Goal: Transaction & Acquisition: Purchase product/service

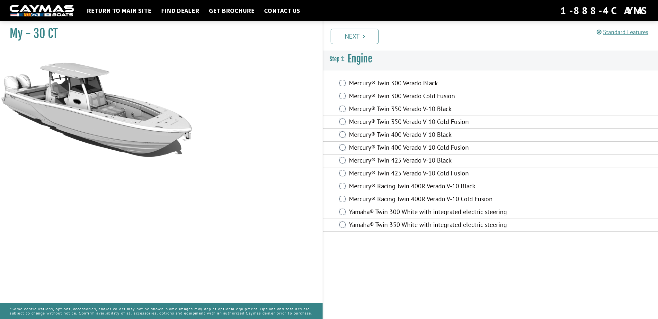
click at [391, 225] on label "Yamaha® Twin 350 White with integrated electric steering" at bounding box center [442, 225] width 186 height 9
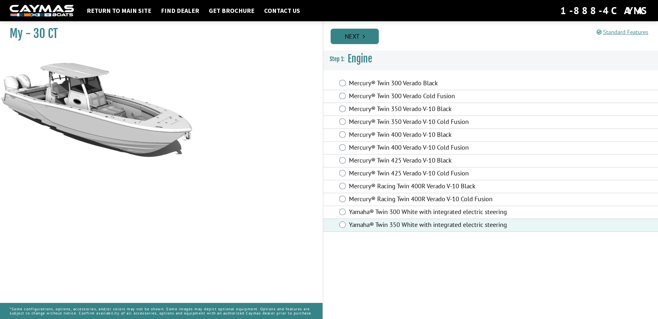
click at [362, 35] on link "Next" at bounding box center [355, 36] width 48 height 15
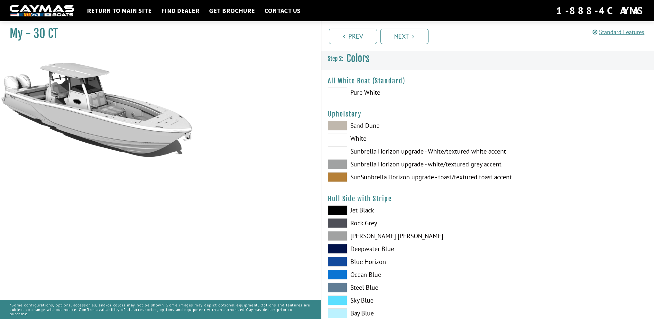
click at [357, 91] on label "Pure White" at bounding box center [404, 92] width 153 height 10
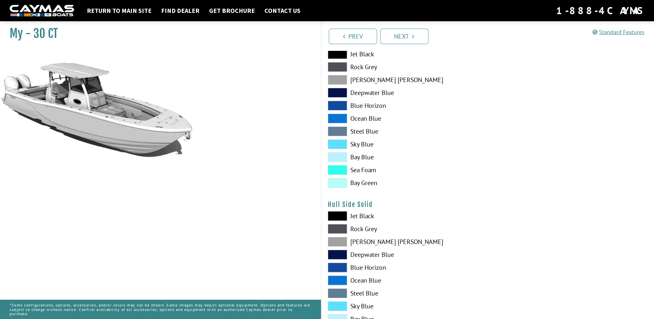
scroll to position [225, 0]
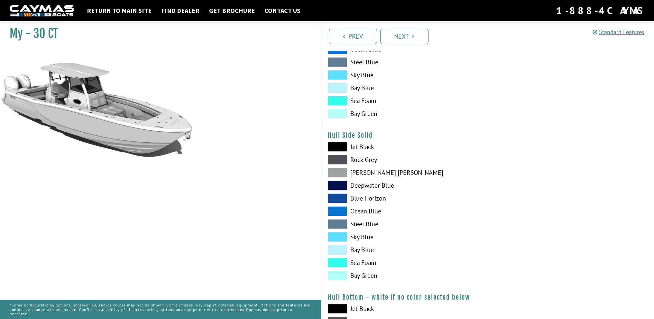
click at [363, 239] on label "Sky Blue" at bounding box center [404, 237] width 153 height 10
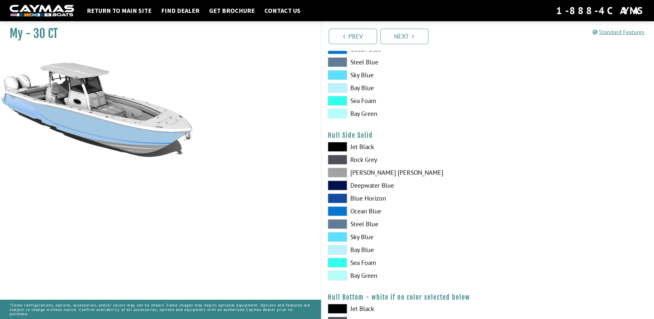
click at [367, 211] on label "Ocean Blue" at bounding box center [404, 211] width 153 height 10
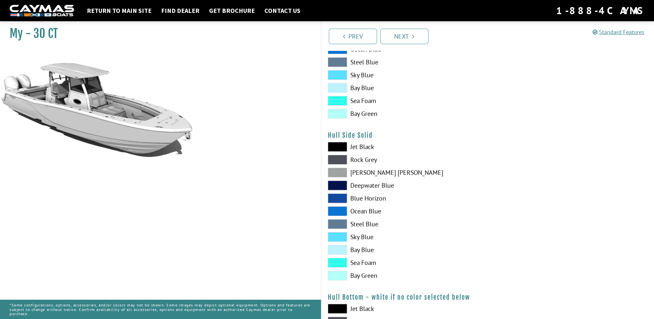
click at [358, 212] on label "Ocean Blue" at bounding box center [404, 211] width 153 height 10
click at [360, 200] on label "Blue Horizon" at bounding box center [404, 198] width 153 height 10
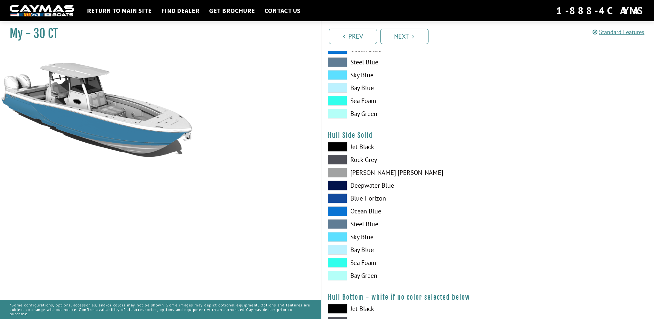
click at [366, 186] on label "Deepwater Blue" at bounding box center [404, 185] width 153 height 10
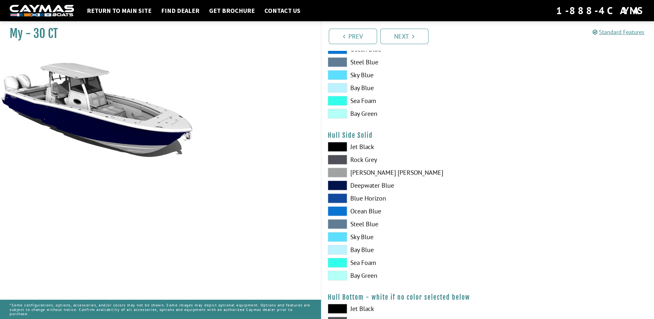
click at [363, 173] on label "[PERSON_NAME] [PERSON_NAME]" at bounding box center [404, 172] width 153 height 10
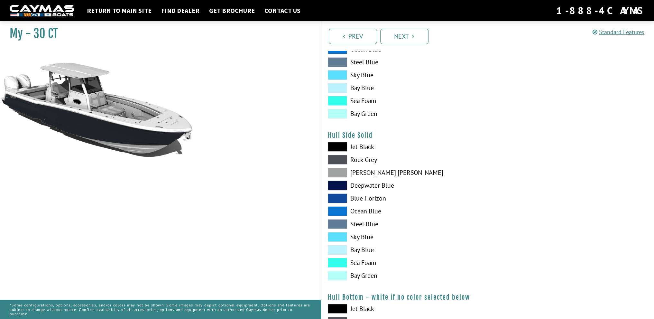
click at [341, 158] on span at bounding box center [337, 160] width 19 height 10
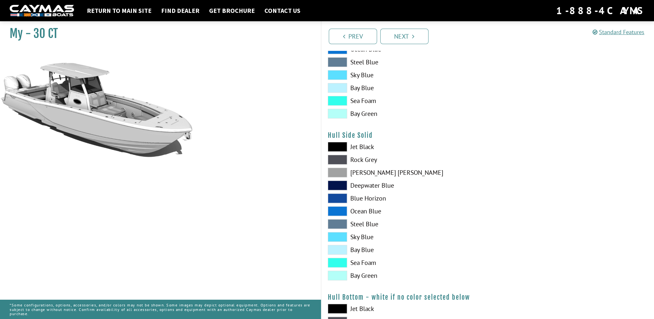
click at [336, 173] on span at bounding box center [337, 172] width 19 height 10
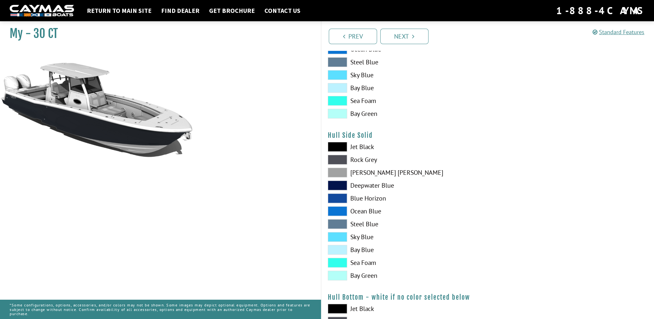
click at [337, 222] on span at bounding box center [337, 224] width 19 height 10
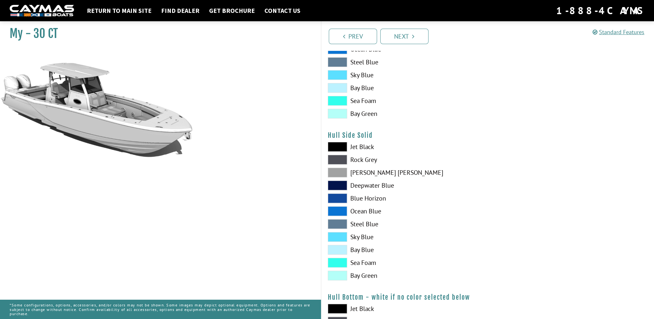
click at [341, 251] on span at bounding box center [337, 250] width 19 height 10
click at [468, 249] on label "Bay Blue" at bounding box center [404, 250] width 153 height 10
click at [343, 246] on span at bounding box center [337, 250] width 19 height 10
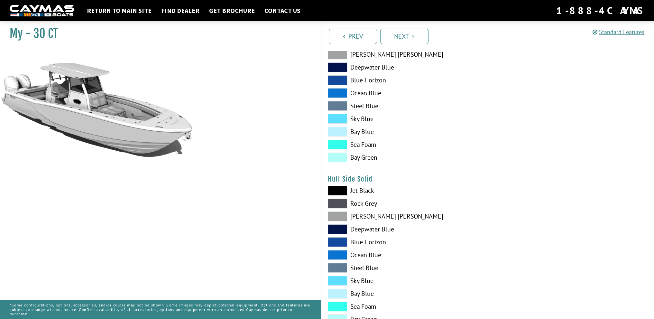
scroll to position [129, 0]
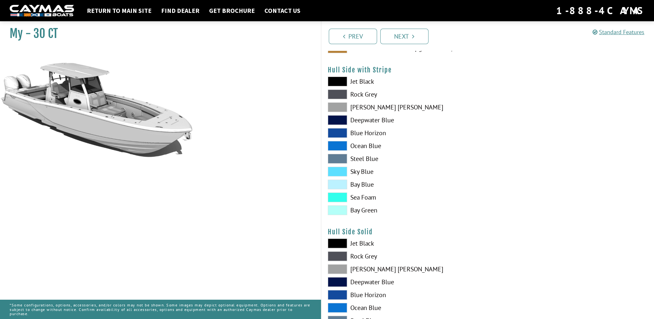
click at [342, 82] on span at bounding box center [337, 82] width 19 height 10
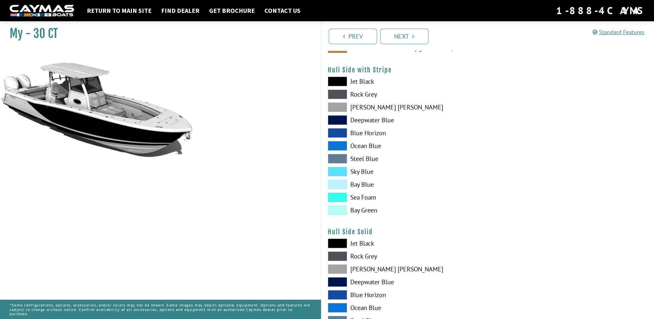
click at [340, 101] on div "Jet Black Rock Grey Dove Gray Deepwater Blue Blue Horizon Ocean Blue" at bounding box center [404, 147] width 166 height 141
click at [340, 104] on span at bounding box center [337, 107] width 19 height 10
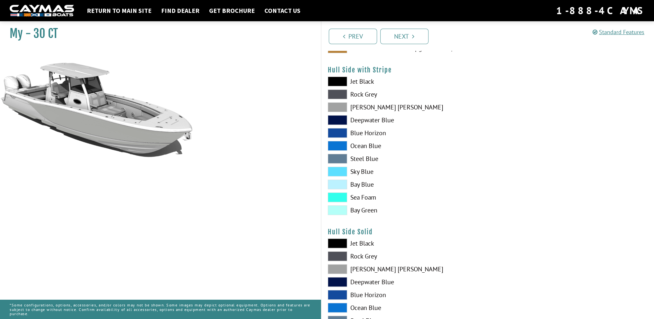
click at [340, 126] on div "Jet Black Rock Grey Dove Gray Deepwater Blue Blue Horizon Ocean Blue" at bounding box center [404, 147] width 166 height 141
click at [342, 173] on span at bounding box center [337, 172] width 19 height 10
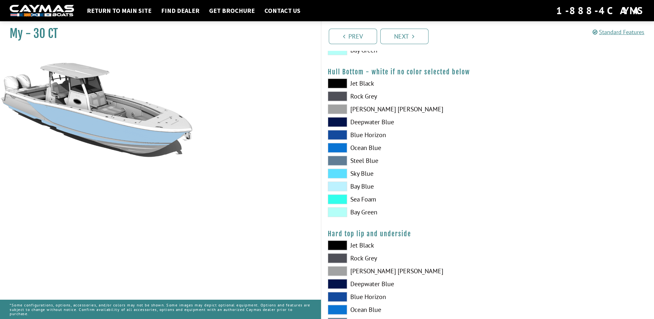
scroll to position [547, 0]
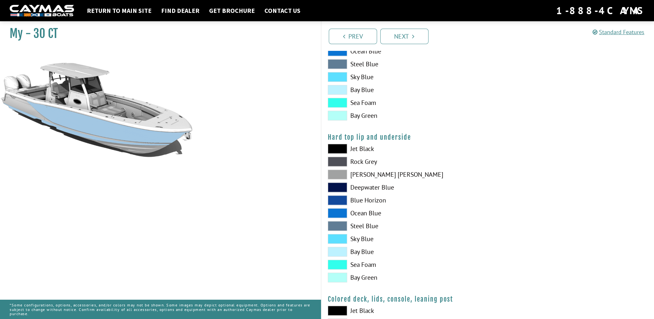
click at [333, 147] on span at bounding box center [337, 149] width 19 height 10
click at [342, 159] on span at bounding box center [337, 162] width 19 height 10
click at [341, 151] on span at bounding box center [337, 149] width 19 height 10
click at [343, 239] on span at bounding box center [337, 239] width 19 height 10
click at [341, 252] on span at bounding box center [337, 252] width 19 height 10
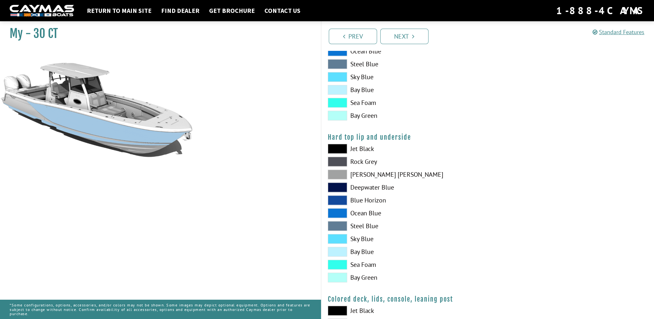
click at [336, 249] on span at bounding box center [337, 252] width 19 height 10
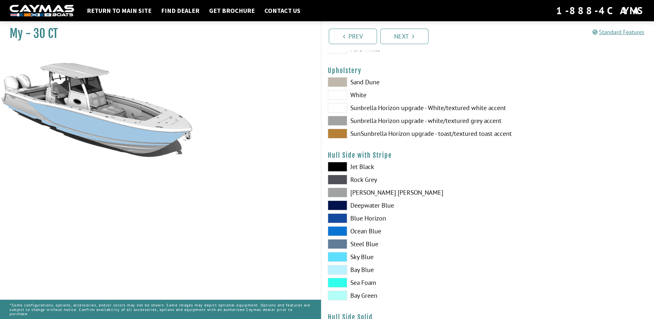
scroll to position [96, 0]
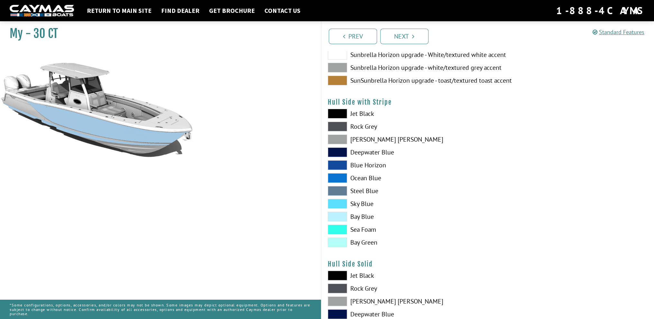
click at [333, 196] on div "Jet Black Rock Grey Dove Gray Deepwater Blue Blue Horizon Ocean Blue" at bounding box center [404, 179] width 166 height 141
click at [336, 204] on span at bounding box center [337, 204] width 19 height 10
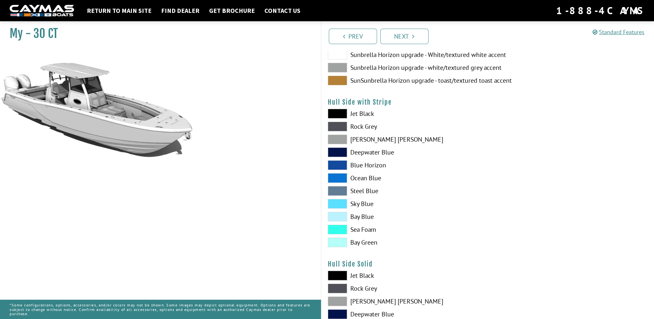
click at [340, 203] on span at bounding box center [337, 204] width 19 height 10
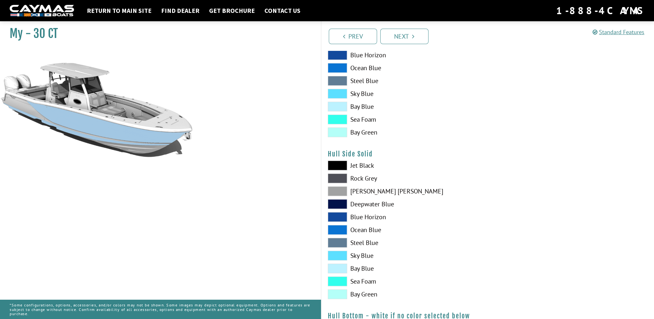
scroll to position [225, 0]
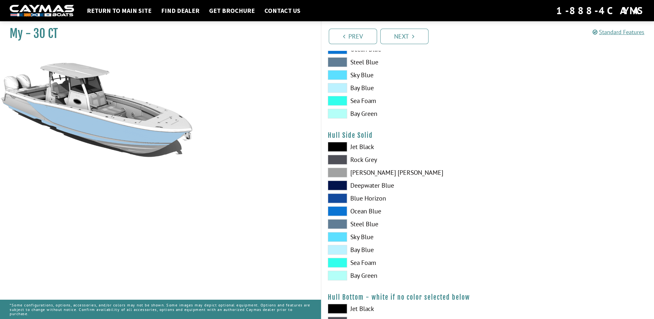
click at [342, 248] on span at bounding box center [337, 250] width 19 height 10
click at [338, 237] on span at bounding box center [337, 237] width 19 height 10
click at [341, 150] on span at bounding box center [337, 147] width 19 height 10
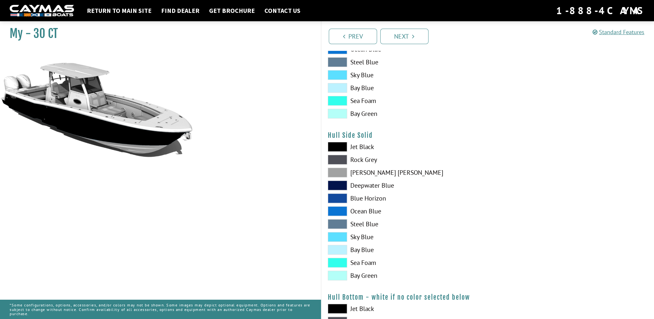
click at [339, 144] on span at bounding box center [337, 147] width 19 height 10
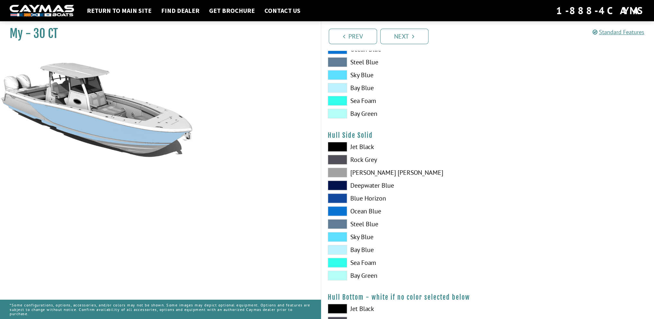
scroll to position [32, 0]
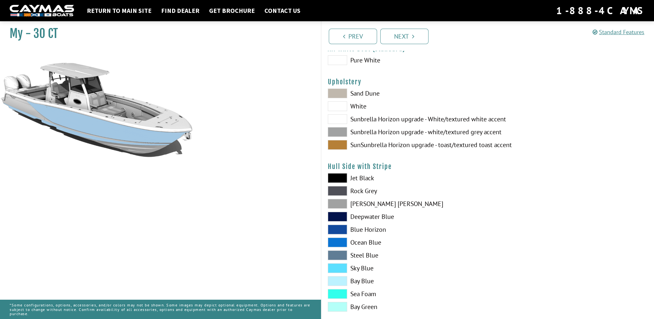
click at [339, 94] on span at bounding box center [337, 93] width 19 height 10
click at [336, 118] on span at bounding box center [337, 119] width 19 height 10
click at [337, 130] on span at bounding box center [337, 132] width 19 height 10
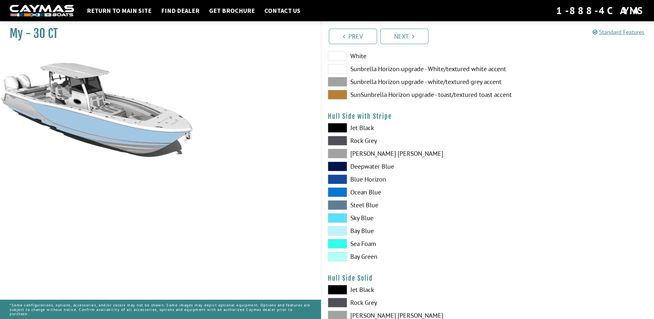
scroll to position [0, 0]
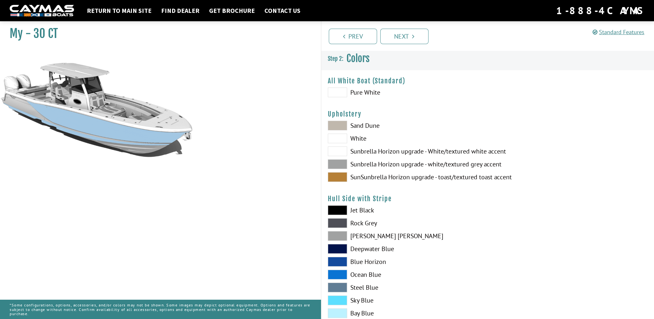
click at [338, 176] on span at bounding box center [337, 177] width 19 height 10
click at [341, 161] on span at bounding box center [337, 164] width 19 height 10
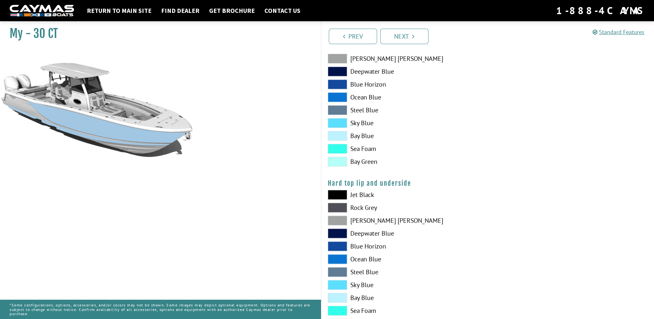
scroll to position [514, 0]
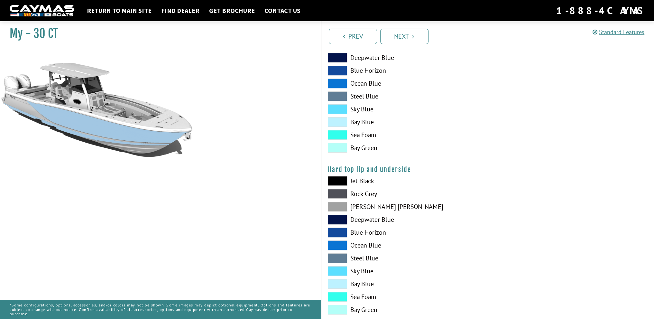
click at [336, 180] on span at bounding box center [337, 181] width 19 height 10
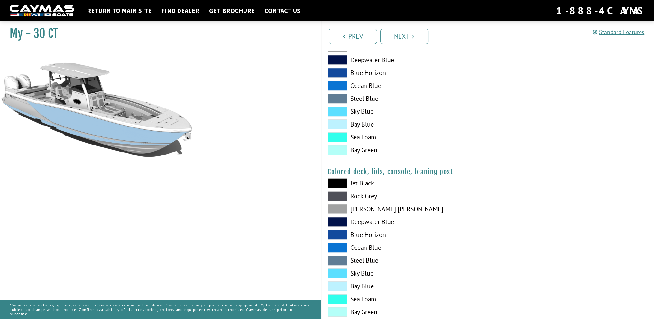
scroll to position [675, 0]
click at [334, 124] on span at bounding box center [337, 123] width 19 height 10
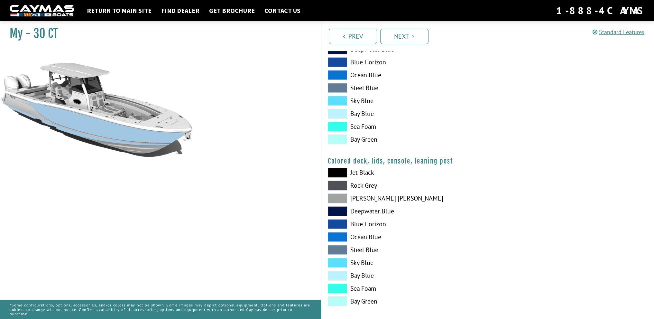
scroll to position [690, 0]
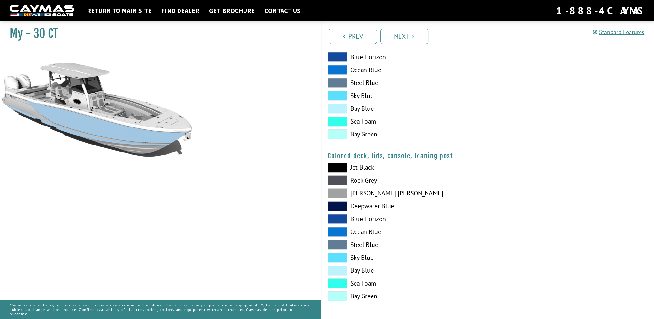
click at [337, 166] on span at bounding box center [337, 167] width 19 height 10
click at [337, 180] on span at bounding box center [337, 180] width 19 height 10
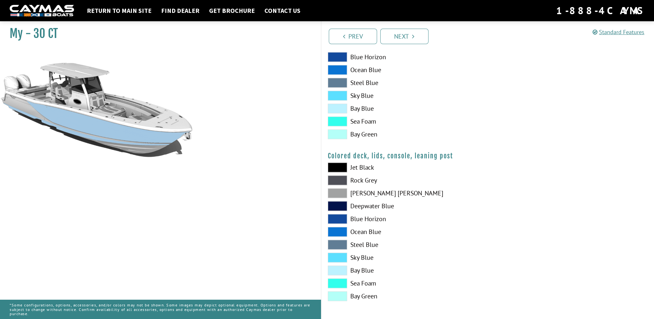
click at [337, 180] on span at bounding box center [337, 180] width 19 height 10
click at [339, 195] on span at bounding box center [337, 193] width 19 height 10
click at [341, 209] on span at bounding box center [337, 206] width 19 height 10
click at [339, 208] on span at bounding box center [337, 206] width 19 height 10
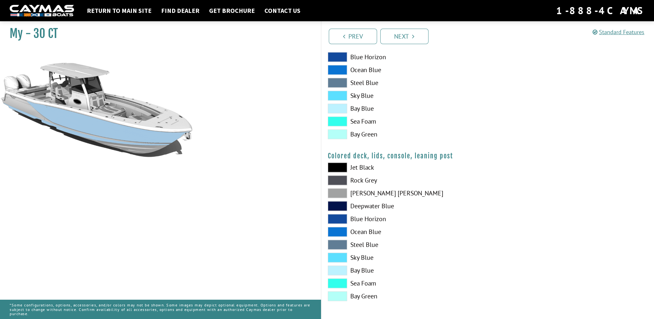
click at [340, 268] on span at bounding box center [337, 270] width 19 height 10
click at [343, 270] on span at bounding box center [337, 270] width 19 height 10
click at [405, 36] on link "Next" at bounding box center [404, 36] width 48 height 15
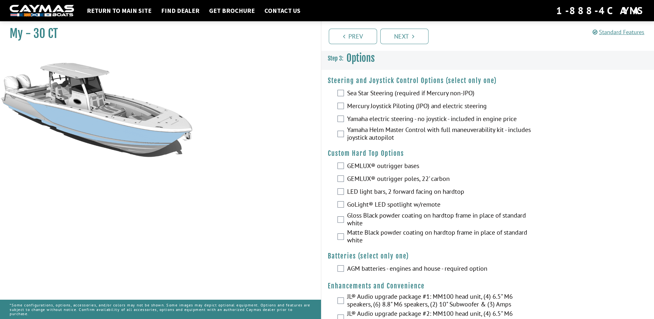
scroll to position [0, 0]
click at [358, 131] on label "Yamaha Helm Master Control with full maneuverability kit - includes joystick au…" at bounding box center [439, 134] width 184 height 17
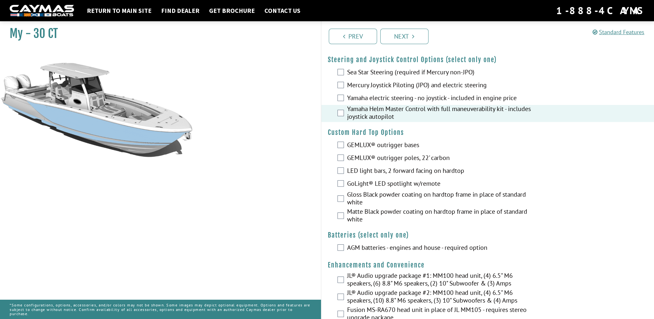
scroll to position [32, 0]
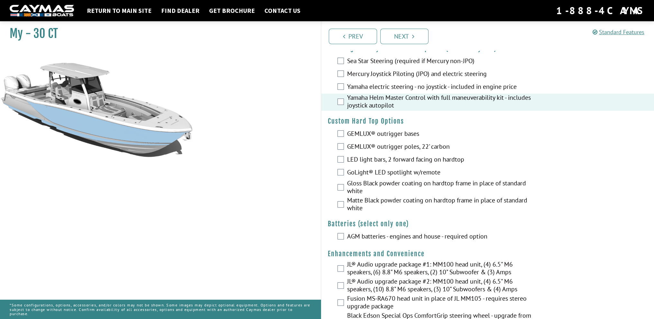
click at [390, 147] on label "GEMLUX® outrigger poles, 22' carbon" at bounding box center [439, 146] width 184 height 9
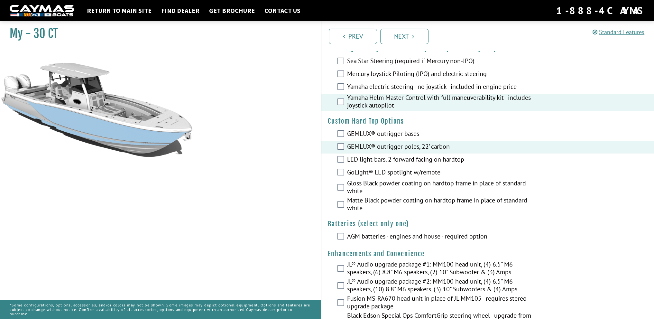
click at [391, 156] on label "LED light bars, 2 forward facing on hardtop" at bounding box center [439, 159] width 184 height 9
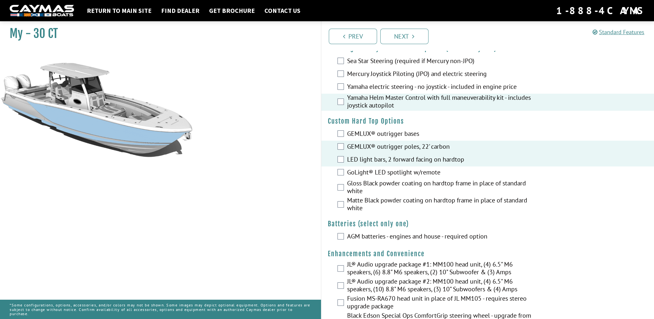
click at [393, 173] on label "GoLight® LED spotlight w/remote" at bounding box center [439, 172] width 184 height 9
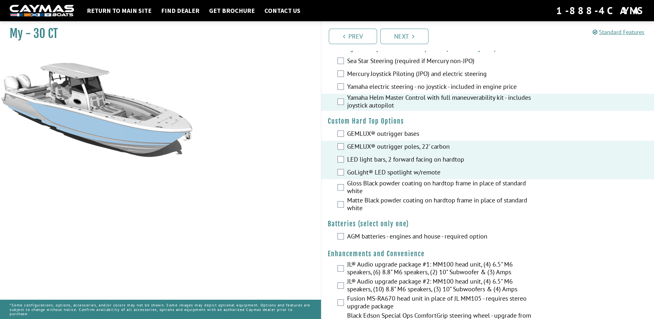
click at [391, 172] on label "GoLight® LED spotlight w/remote" at bounding box center [439, 172] width 184 height 9
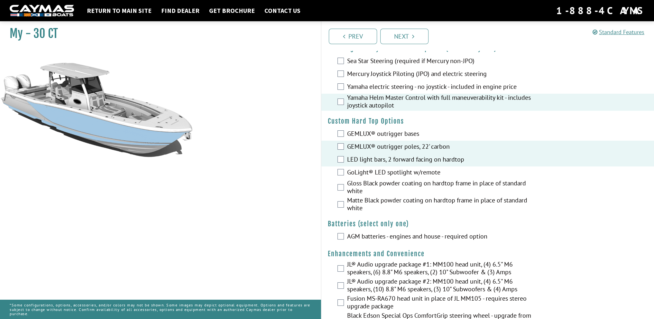
scroll to position [96, 0]
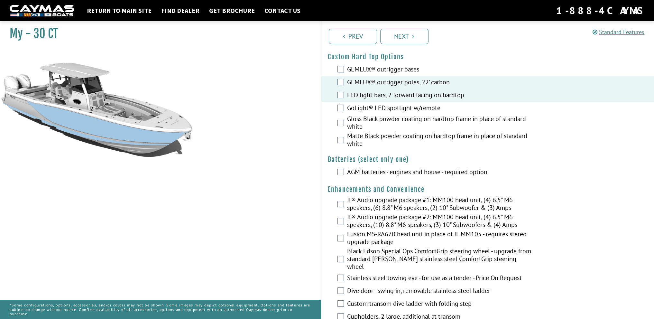
click at [372, 173] on label "AGM batteries - engines and house - required option" at bounding box center [439, 172] width 184 height 9
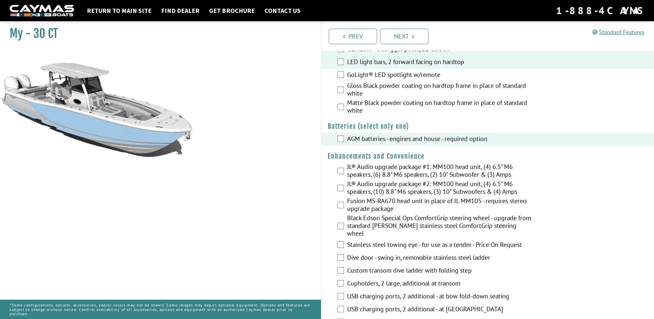
scroll to position [193, 0]
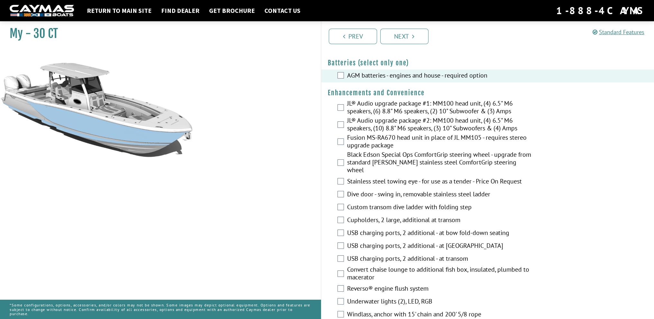
click at [406, 123] on label "JL® Audio upgrade package #2: MM100 head unit, (4) 6.5" M6 speakers, (10) 8.8" …" at bounding box center [439, 124] width 184 height 17
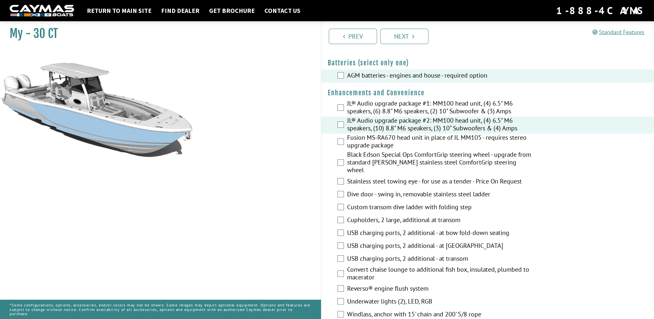
click at [400, 163] on label "Black Edson Special Ops ComfortGrip steering wheel - upgrade from standard [PER…" at bounding box center [439, 162] width 184 height 25
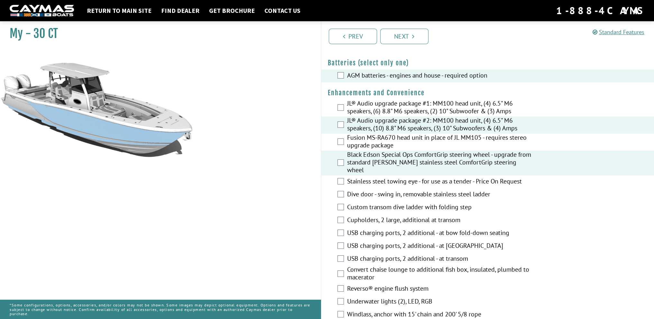
click at [418, 177] on label "Stainless steel towing eye - for use as a tender - Price On Request" at bounding box center [439, 181] width 184 height 9
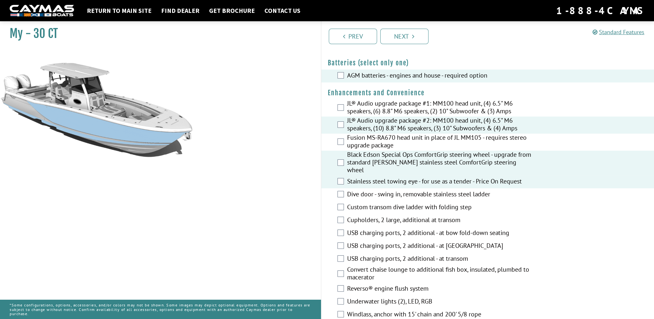
click at [418, 177] on label "Stainless steel towing eye - for use as a tender - Price On Request" at bounding box center [439, 181] width 184 height 9
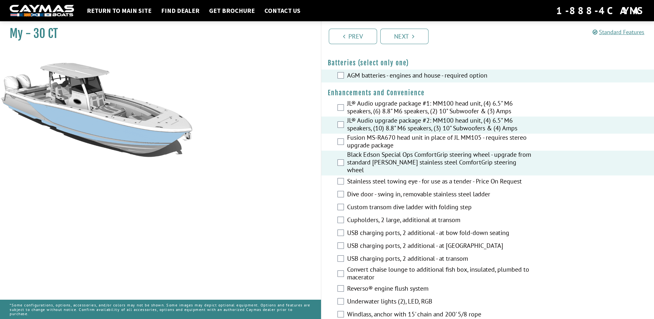
click at [412, 190] on label "Dive door - swing in, removable stainless steel ladder" at bounding box center [439, 194] width 184 height 9
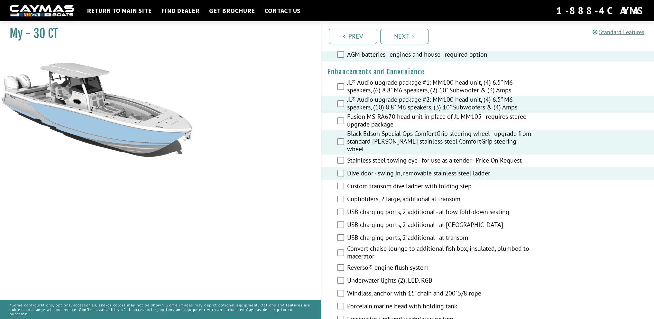
scroll to position [225, 0]
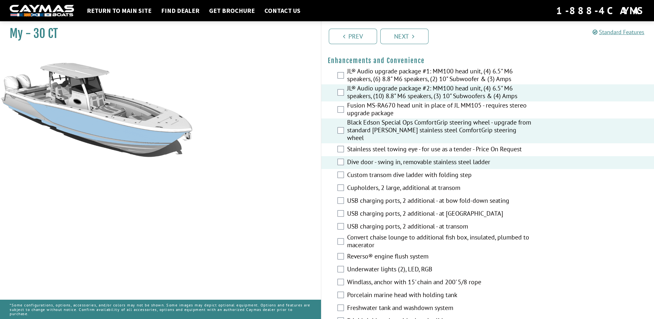
click at [411, 171] on label "Custom transom dive ladder with folding step" at bounding box center [439, 175] width 184 height 9
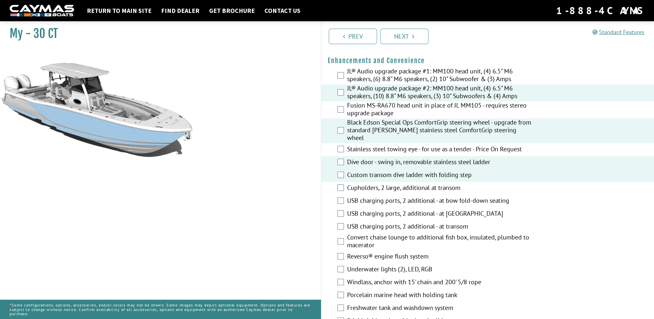
click at [412, 171] on label "Custom transom dive ladder with folding step" at bounding box center [439, 175] width 184 height 9
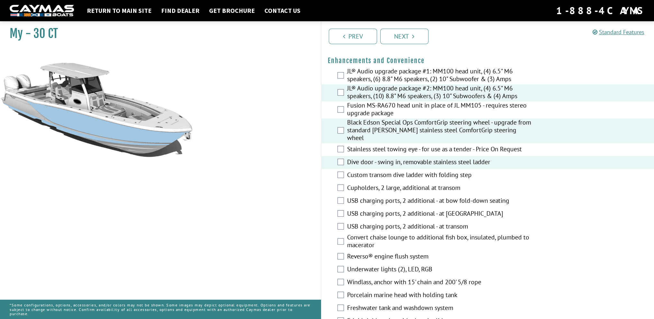
click at [412, 171] on label "Custom transom dive ladder with folding step" at bounding box center [439, 175] width 184 height 9
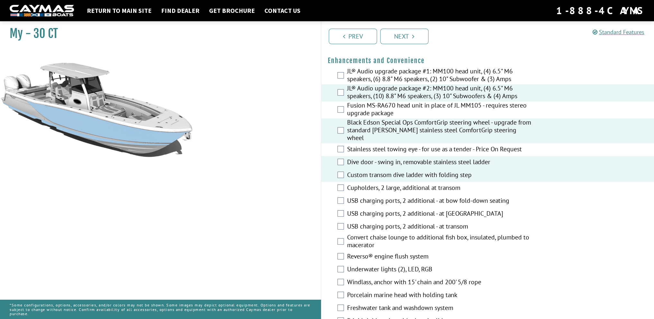
click at [412, 171] on label "Custom transom dive ladder with folding step" at bounding box center [439, 175] width 184 height 9
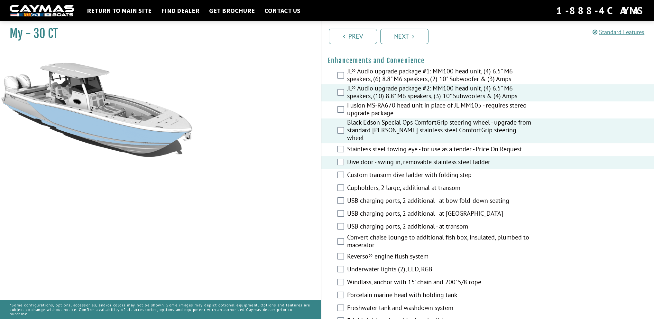
click at [393, 184] on label "Cupholders, 2 large, additional at transom" at bounding box center [439, 188] width 184 height 9
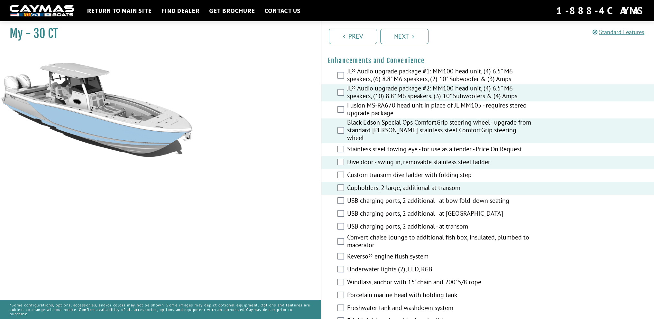
click at [395, 196] on label "USB charging ports, 2 additional - at bow fold-down seating" at bounding box center [439, 200] width 184 height 9
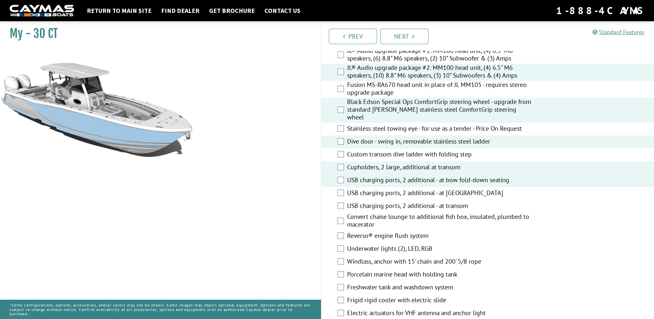
scroll to position [257, 0]
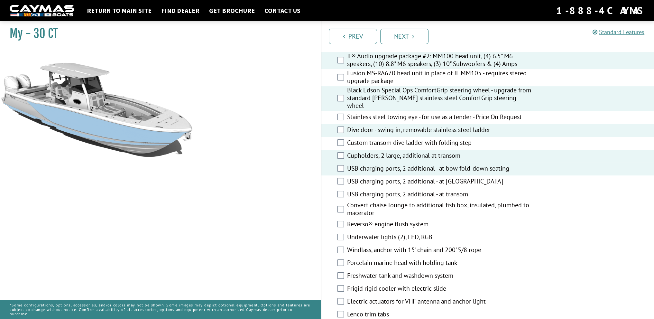
click at [403, 177] on label "USB charging ports, 2 additional - at [GEOGRAPHIC_DATA]" at bounding box center [439, 181] width 184 height 9
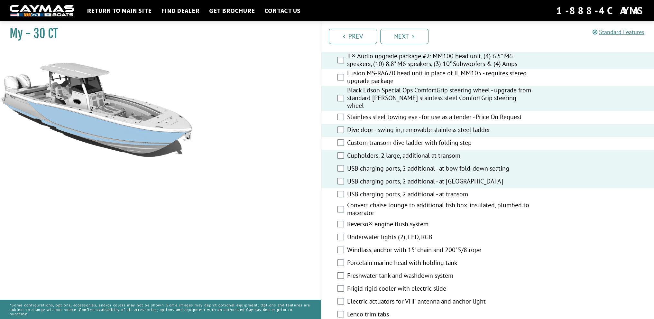
click at [401, 190] on label "USB charging ports, 2 additional - at transom" at bounding box center [439, 194] width 184 height 9
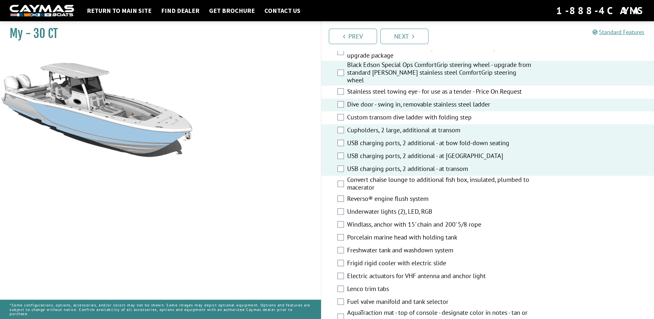
scroll to position [321, 0]
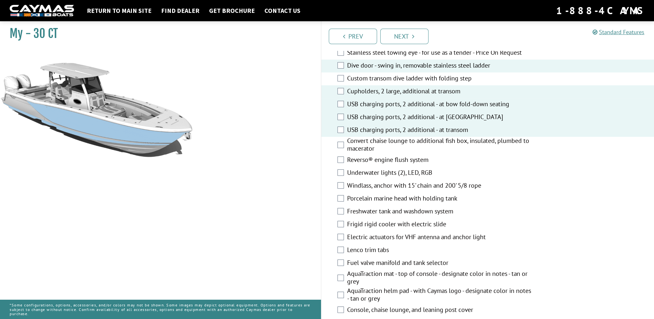
click at [429, 137] on label "Convert chaise lounge to additional fish box, insulated, plumbed to macerator" at bounding box center [439, 145] width 184 height 17
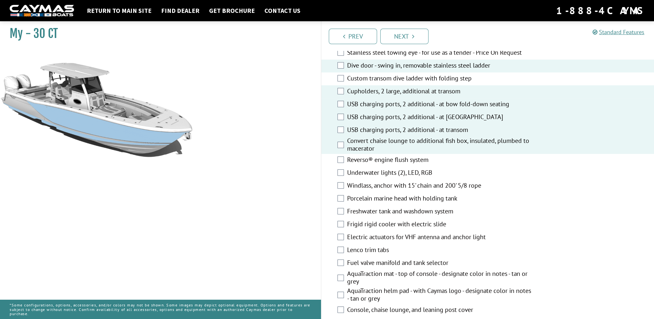
click at [429, 137] on label "Convert chaise lounge to additional fish box, insulated, plumbed to macerator" at bounding box center [439, 145] width 184 height 17
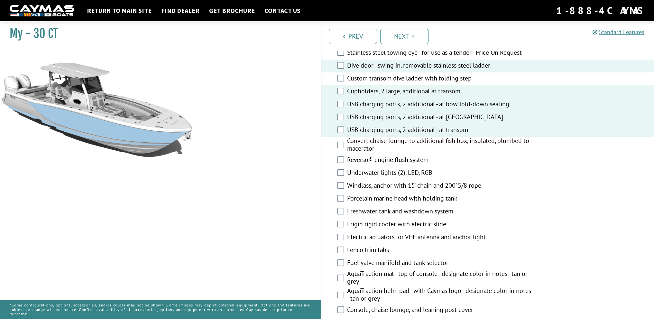
click at [393, 156] on label "Reverso® engine flush system" at bounding box center [439, 160] width 184 height 9
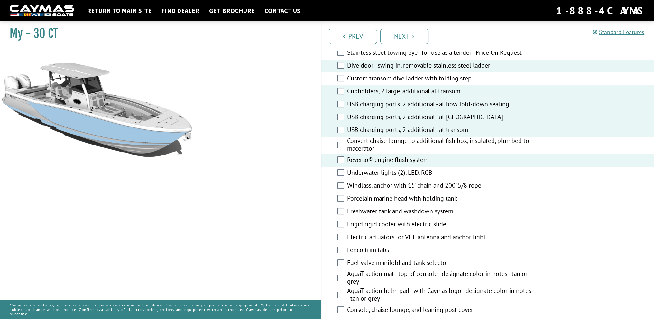
click at [415, 137] on label "Convert chaise lounge to additional fish box, insulated, plumbed to macerator" at bounding box center [439, 145] width 184 height 17
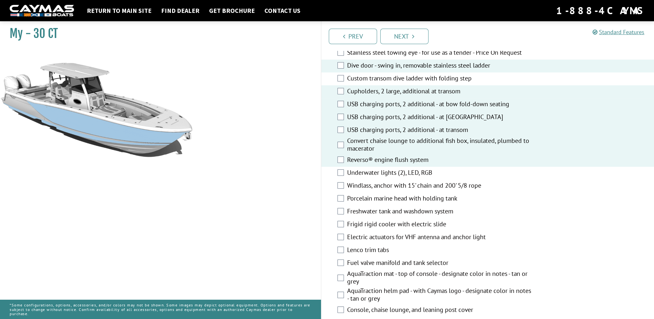
click at [415, 137] on label "Convert chaise lounge to additional fish box, insulated, plumbed to macerator" at bounding box center [439, 145] width 184 height 17
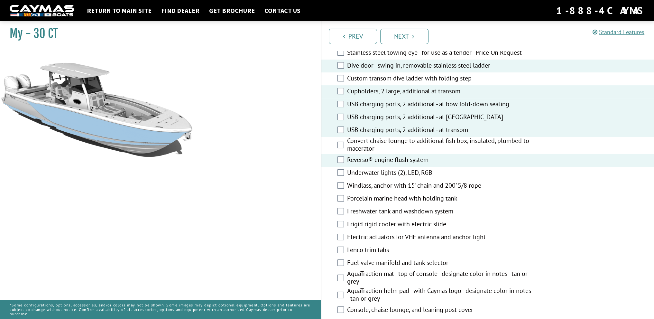
click at [389, 168] on label "Underwater lights (2), LED, RGB" at bounding box center [439, 172] width 184 height 9
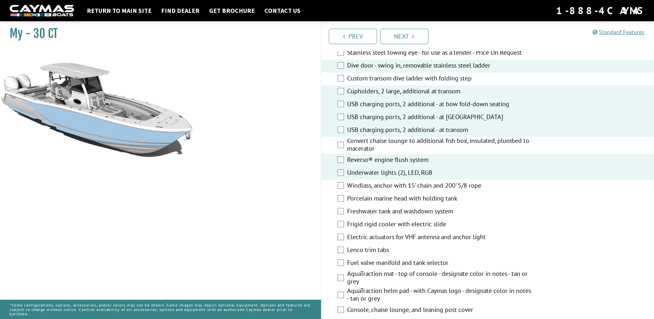
click at [391, 181] on label "Windlass, anchor with 15' chain and 200' 5/8 rope" at bounding box center [439, 185] width 184 height 9
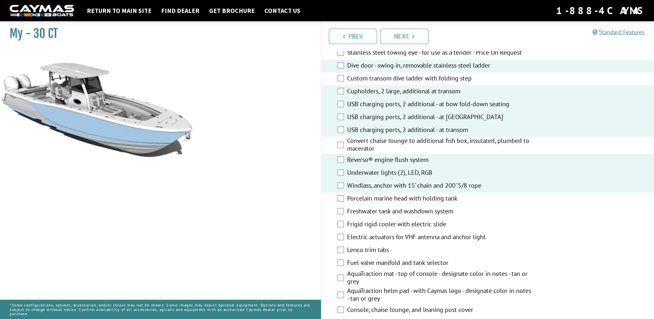
scroll to position [386, 0]
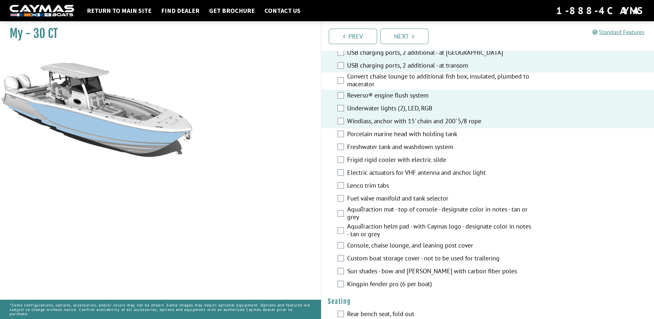
click at [391, 130] on label "Porcelain marine head with holding tank" at bounding box center [439, 134] width 184 height 9
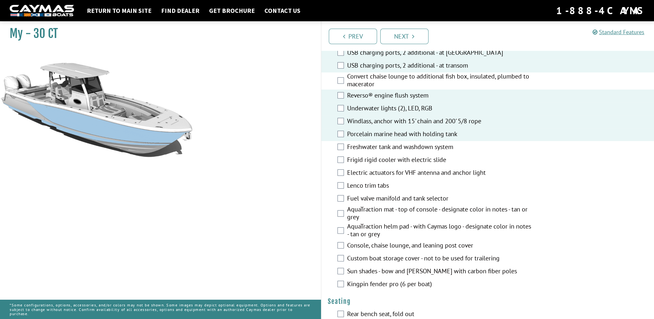
click at [387, 143] on label "Freshwater tank and washdown system" at bounding box center [439, 147] width 184 height 9
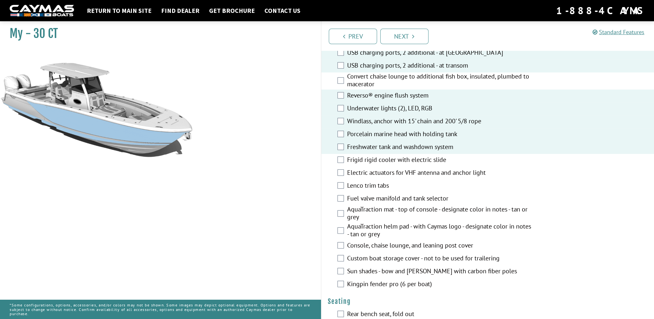
click at [382, 156] on label "Frigid rigid cooler with electric slide" at bounding box center [439, 160] width 184 height 9
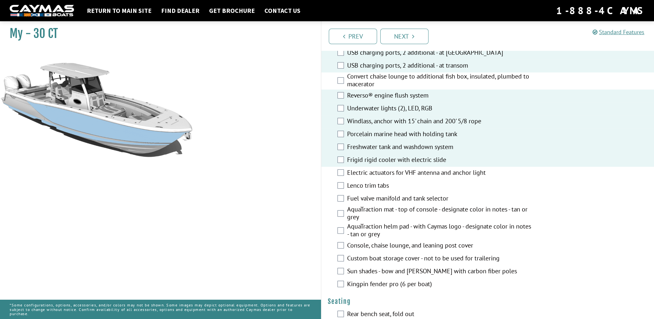
click at [379, 168] on label "Electric actuators for VHF antenna and anchor light" at bounding box center [439, 172] width 184 height 9
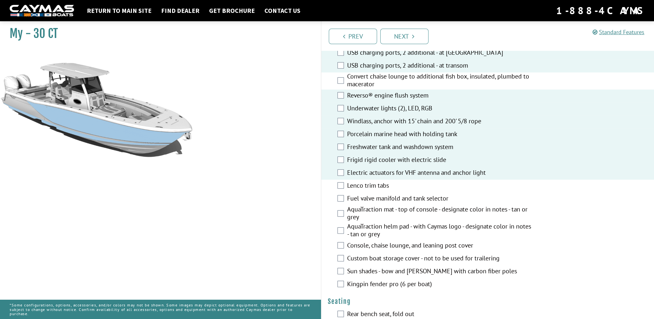
click at [360, 181] on label "Lenco trim tabs" at bounding box center [439, 185] width 184 height 9
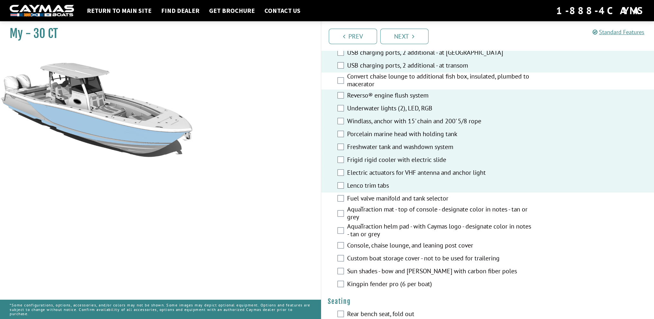
click at [386, 194] on label "Fuel valve manifold and tank selector" at bounding box center [439, 198] width 184 height 9
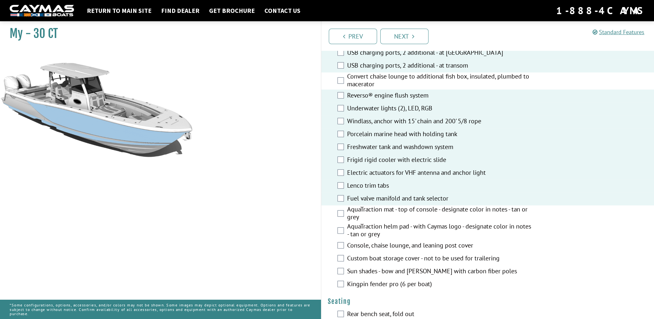
click at [391, 194] on label "Fuel valve manifold and tank selector" at bounding box center [439, 198] width 184 height 9
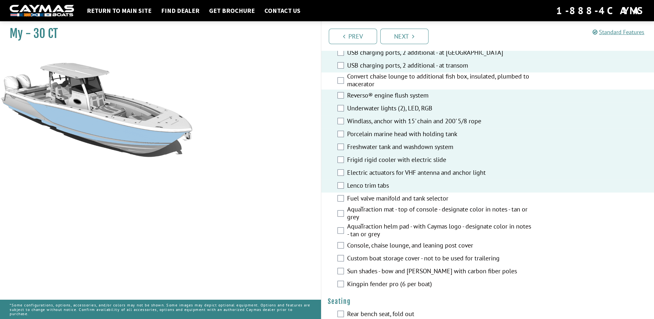
click at [395, 205] on label "AquaTraction mat - top of console - designate color in notes - tan or grey" at bounding box center [439, 213] width 184 height 17
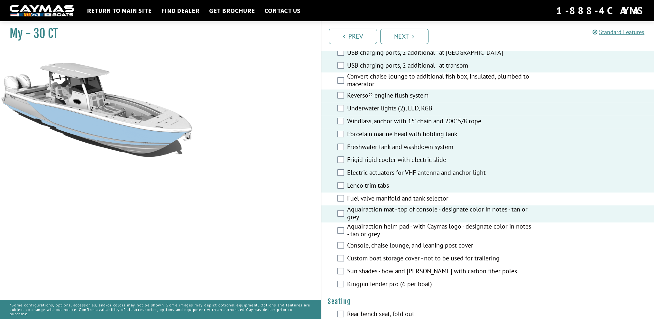
click at [384, 205] on label "AquaTraction mat - top of console - designate color in notes - tan or grey" at bounding box center [439, 213] width 184 height 17
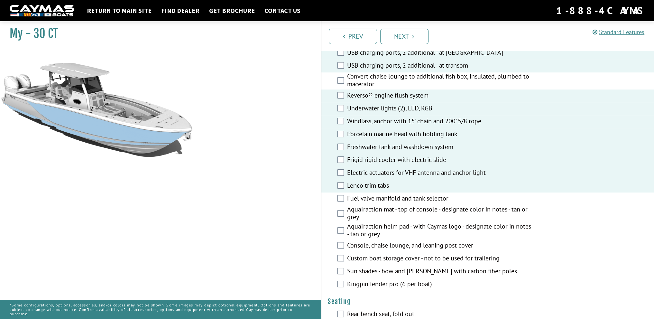
click at [383, 222] on label "AquaTraction helm pad - with Caymas logo - designate color in notes - tan or gr…" at bounding box center [439, 230] width 184 height 17
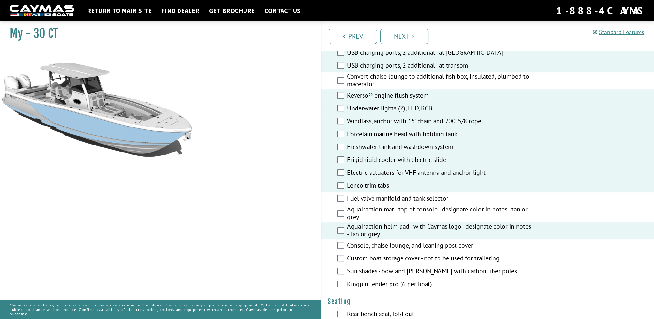
click at [398, 205] on label "AquaTraction mat - top of console - designate color in notes - tan or grey" at bounding box center [439, 213] width 184 height 17
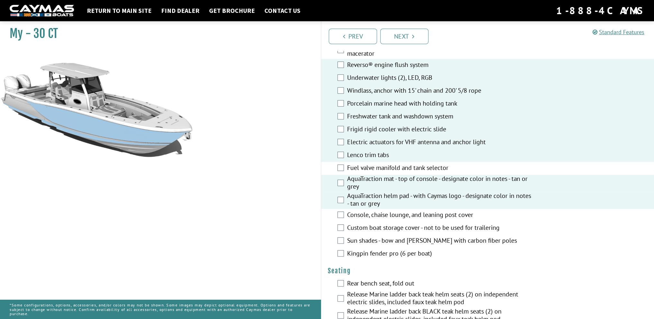
scroll to position [450, 0]
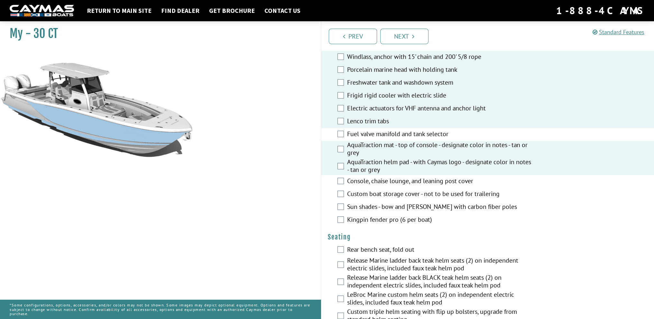
click at [381, 159] on label "AquaTraction helm pad - with Caymas logo - designate color in notes - tan or gr…" at bounding box center [439, 166] width 184 height 17
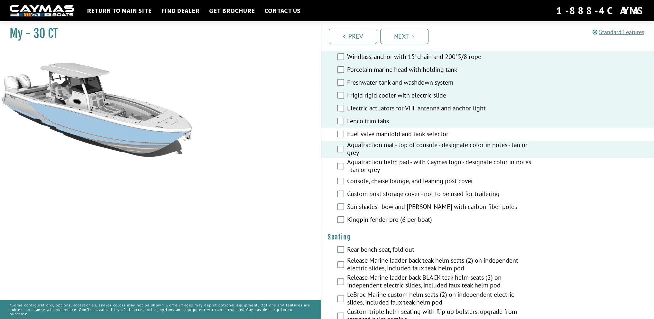
click at [379, 141] on label "AquaTraction mat - top of console - designate color in notes - tan or grey" at bounding box center [439, 149] width 184 height 17
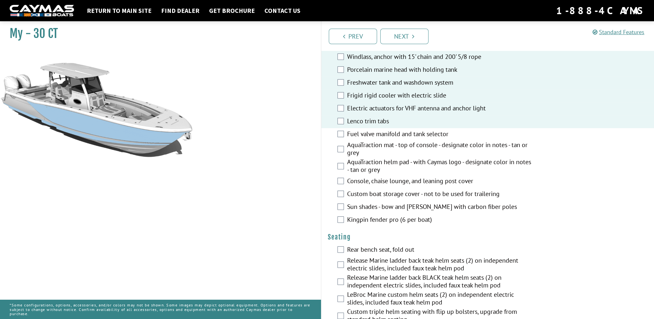
click at [386, 190] on label "Custom boat storage cover - not to be used for trailering" at bounding box center [439, 194] width 184 height 9
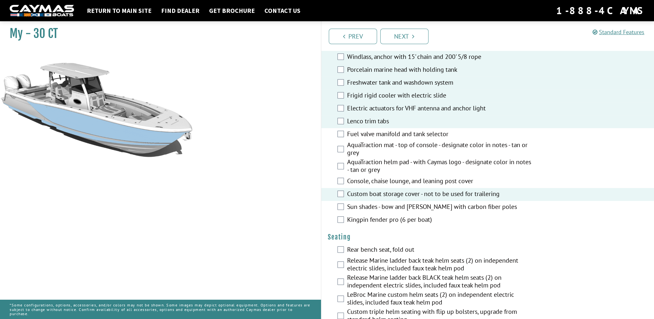
click at [384, 203] on label "Sun shades - bow and [PERSON_NAME] with carbon fiber poles" at bounding box center [439, 207] width 184 height 9
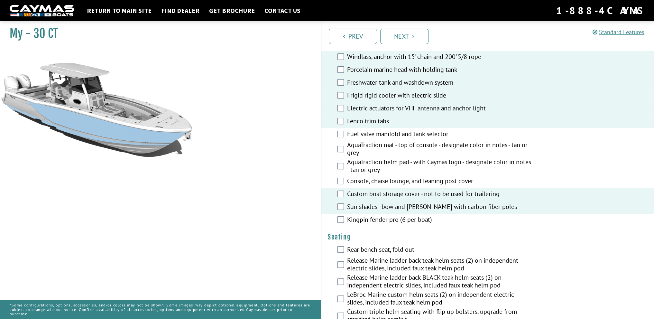
click at [389, 215] on label "Kingpin fender pro (6 per boat)" at bounding box center [439, 219] width 184 height 9
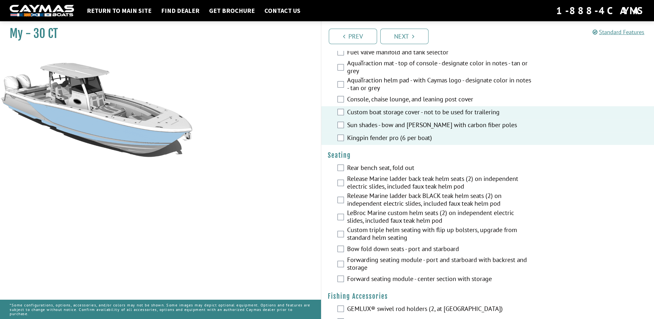
scroll to position [547, 0]
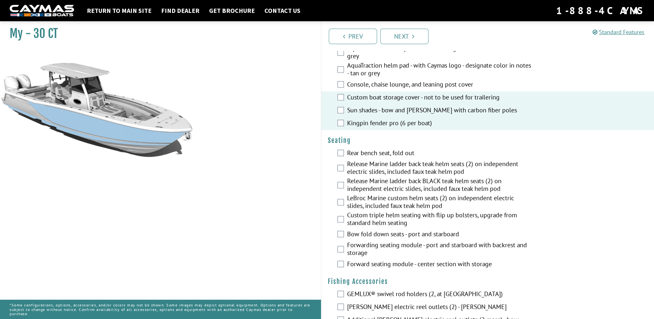
click at [384, 149] on label "Rear bench seat, fold out" at bounding box center [439, 153] width 184 height 9
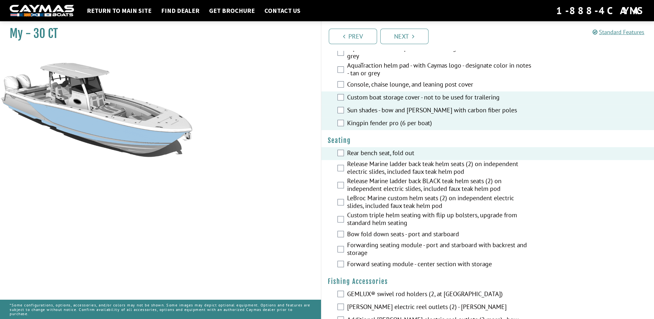
click at [371, 216] on label "Custom triple helm seating with flip up bolsters, upgrade from standard helm se…" at bounding box center [439, 219] width 184 height 17
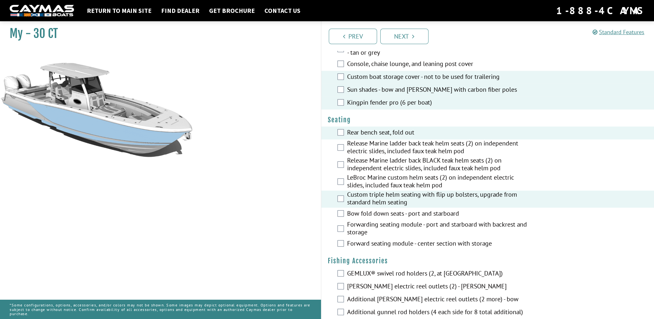
scroll to position [579, 0]
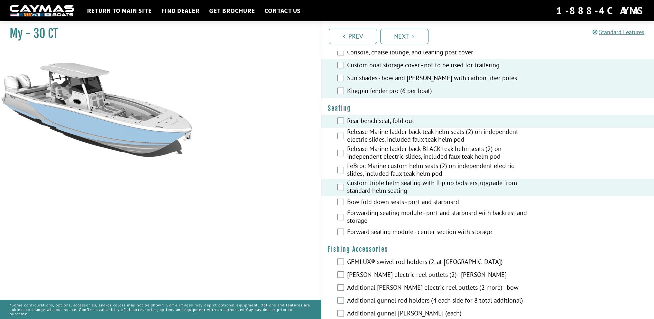
click at [399, 209] on label "Forwarding seating module - port and starboard with backrest and storage" at bounding box center [439, 217] width 184 height 17
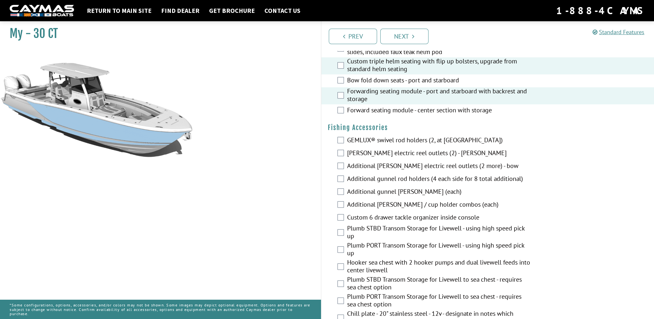
scroll to position [707, 0]
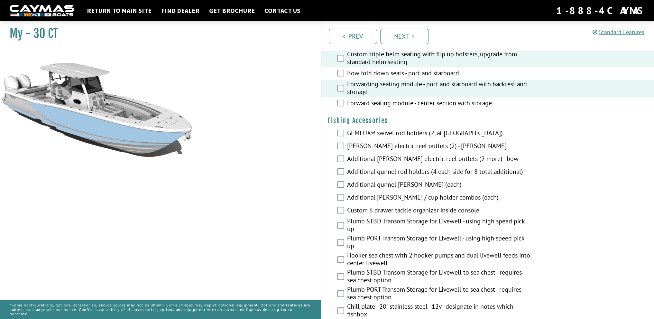
click at [405, 129] on label "GEMLUX® swivel rod holders (2, at [GEOGRAPHIC_DATA])" at bounding box center [439, 133] width 184 height 9
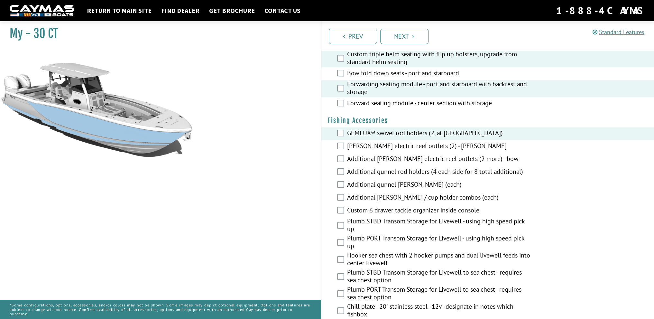
click at [399, 206] on label "Custom 6 drawer tackle organizer inside console" at bounding box center [439, 210] width 184 height 9
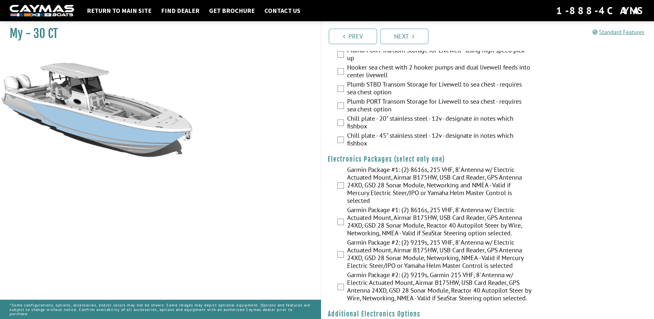
scroll to position [932, 0]
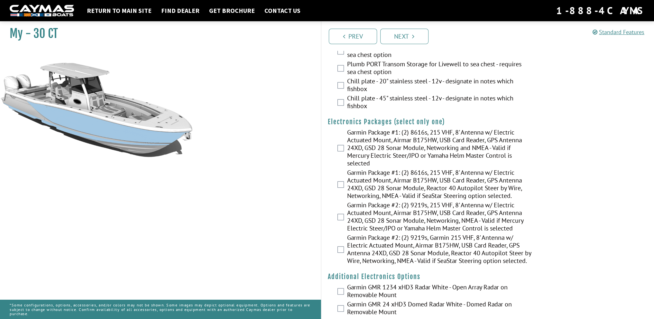
click at [437, 131] on label "Garmin Package #1: (2) 8616s, 215 VHF, 8' Antenna w/ Electric Actuated Mount, A…" at bounding box center [439, 148] width 184 height 40
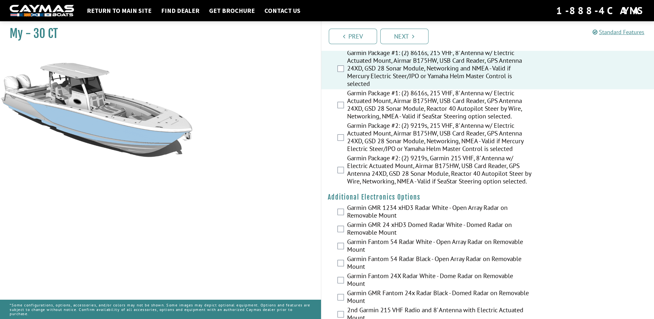
scroll to position [1029, 0]
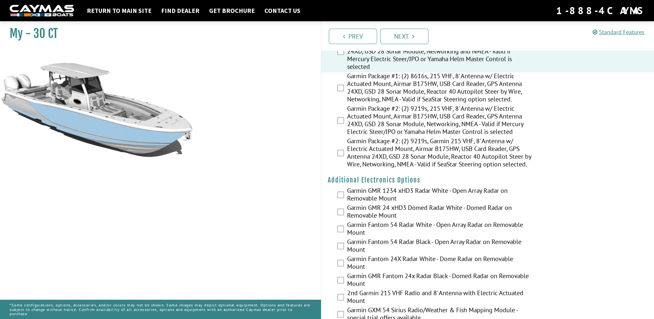
click at [388, 194] on label "Garmin GMR 1234 xHD3 Radar White - Open Array Radar on Removable Mount" at bounding box center [439, 194] width 184 height 17
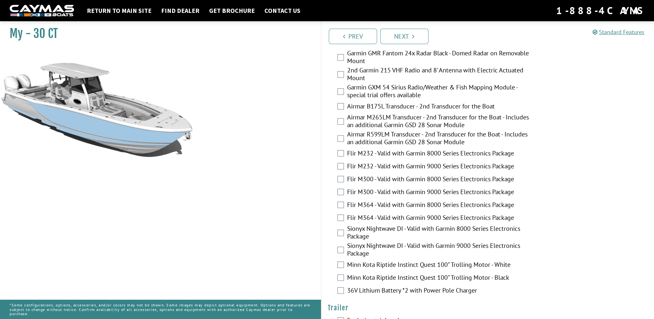
scroll to position [1254, 0]
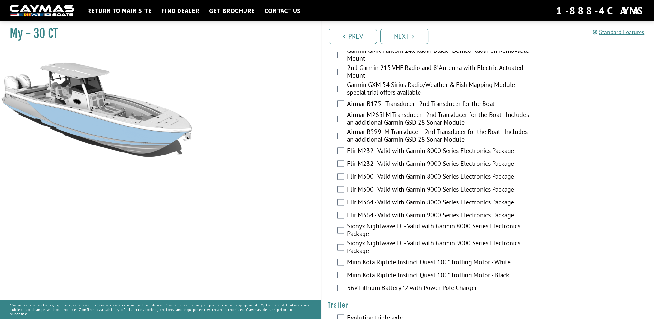
click at [427, 227] on label "Sionyx Nightwave DI - Valid with Garmin 8000 Series Electronics Package" at bounding box center [439, 230] width 184 height 17
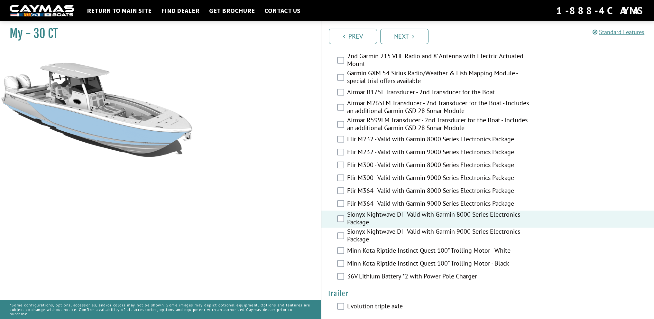
scroll to position [1272, 0]
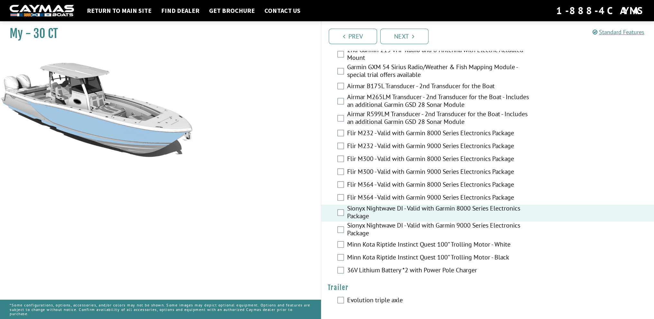
click at [412, 269] on label "36V Lithium Battery *2 with Power Pole Charger" at bounding box center [439, 270] width 184 height 9
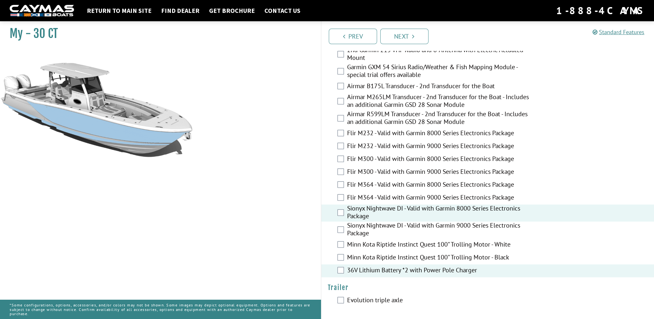
click at [380, 299] on label "Evolution triple axle" at bounding box center [439, 300] width 184 height 9
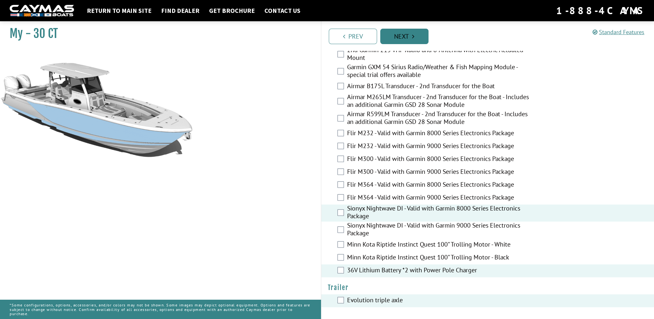
click at [399, 35] on link "Next" at bounding box center [404, 36] width 48 height 15
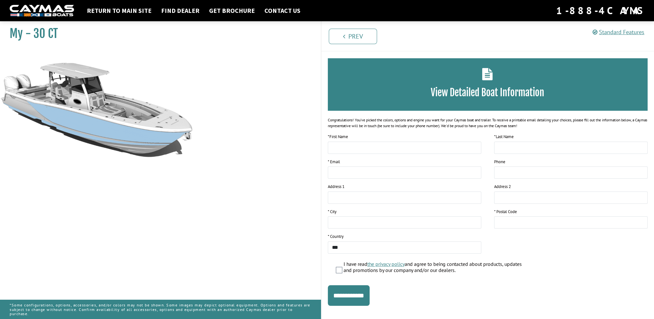
scroll to position [27, 0]
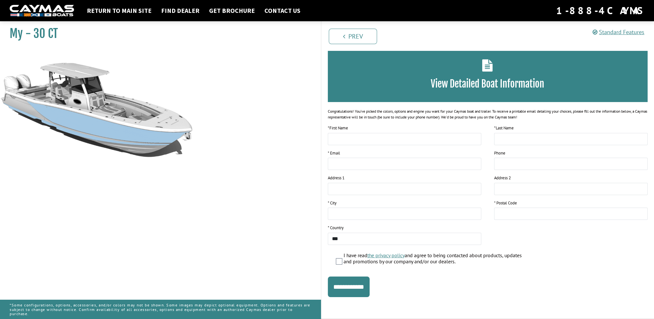
click at [179, 18] on div "Return to main site Find Dealer Get Brochure Contact Us 1-888-4CAYMAS" at bounding box center [327, 10] width 654 height 21
click at [184, 12] on link "Find Dealer" at bounding box center [180, 10] width 45 height 8
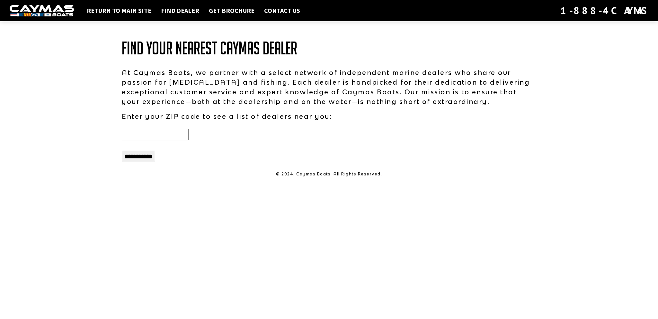
click at [172, 142] on div at bounding box center [222, 134] width 214 height 17
click at [175, 137] on input "text" at bounding box center [155, 135] width 67 height 12
click at [122, 150] on input "**********" at bounding box center [138, 156] width 33 height 12
click at [149, 136] on input "*****" at bounding box center [155, 135] width 67 height 12
drag, startPoint x: 149, startPoint y: 136, endPoint x: 118, endPoint y: 131, distance: 31.6
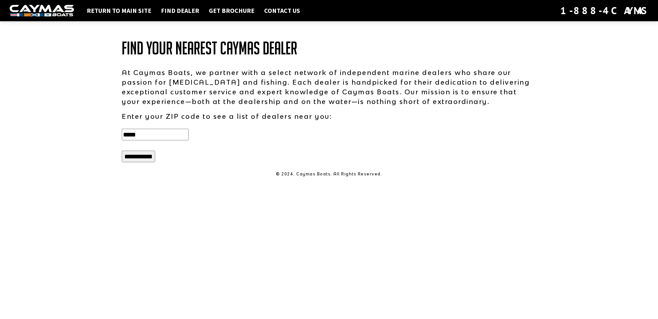
click at [118, 131] on div "*****" at bounding box center [222, 134] width 214 height 17
type input "*****"
click at [122, 150] on input "**********" at bounding box center [138, 156] width 33 height 12
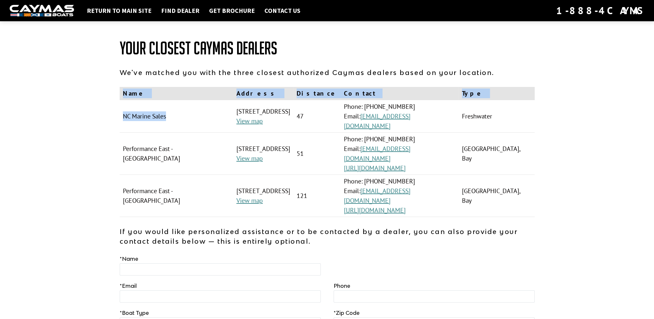
drag, startPoint x: 171, startPoint y: 108, endPoint x: 115, endPoint y: 113, distance: 56.2
click at [115, 113] on div "Your Closest Caymas Dealers We've matched you with the three closest authorized…" at bounding box center [327, 208] width 428 height 358
click at [165, 114] on td "NC Marine Sales" at bounding box center [176, 116] width 113 height 32
drag, startPoint x: 172, startPoint y: 111, endPoint x: 122, endPoint y: 113, distance: 50.2
click at [122, 113] on td "NC Marine Sales" at bounding box center [176, 116] width 113 height 32
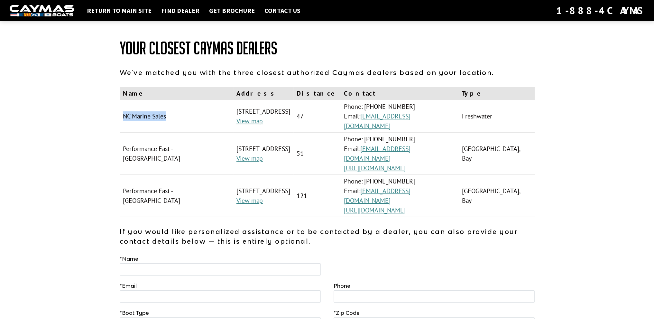
copy td "NC Marine Sales"
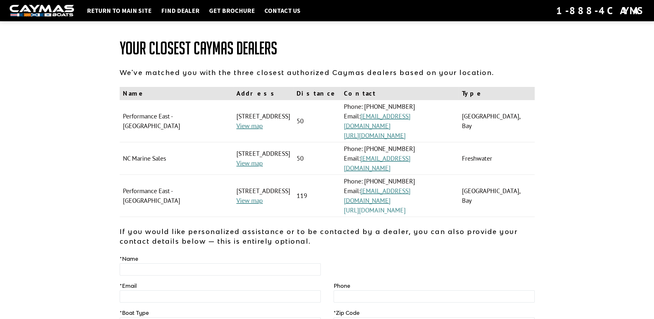
click at [405, 206] on link "[URL][DOMAIN_NAME]" at bounding box center [375, 210] width 62 height 8
